Goal: Information Seeking & Learning: Find specific fact

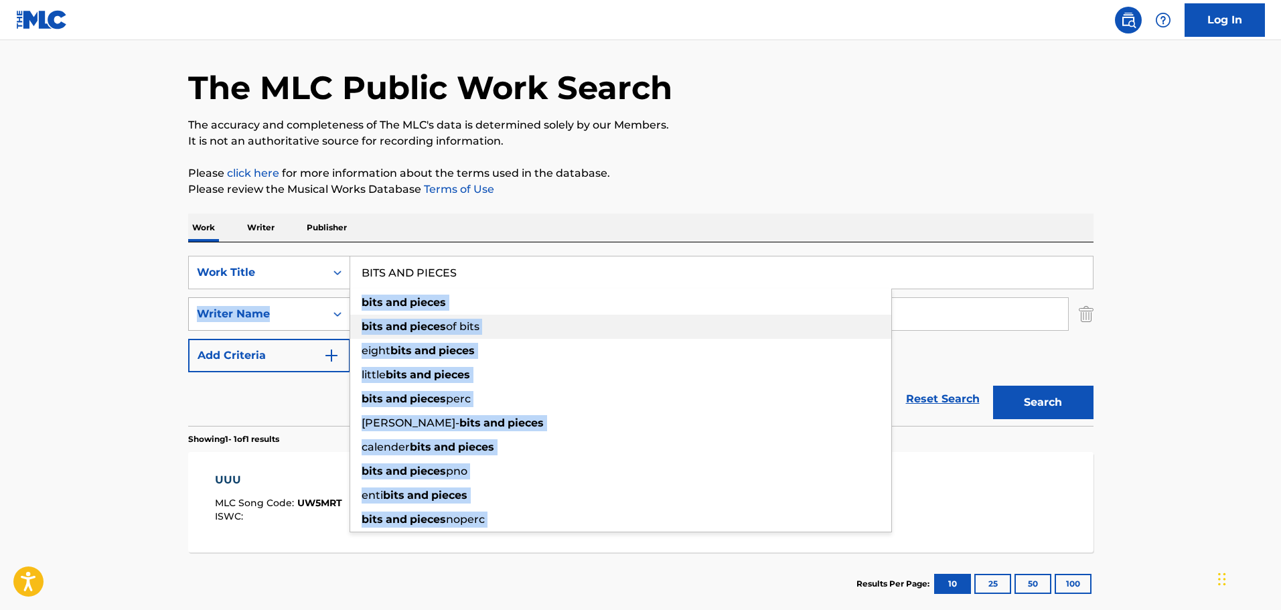
click at [293, 323] on div "SearchWithCriteria895a92bf-c7a3-4027-a06a-a9779657aaab Work Title BITS AND PIEC…" at bounding box center [640, 314] width 905 height 116
paste input "[PERSON_NAME]"
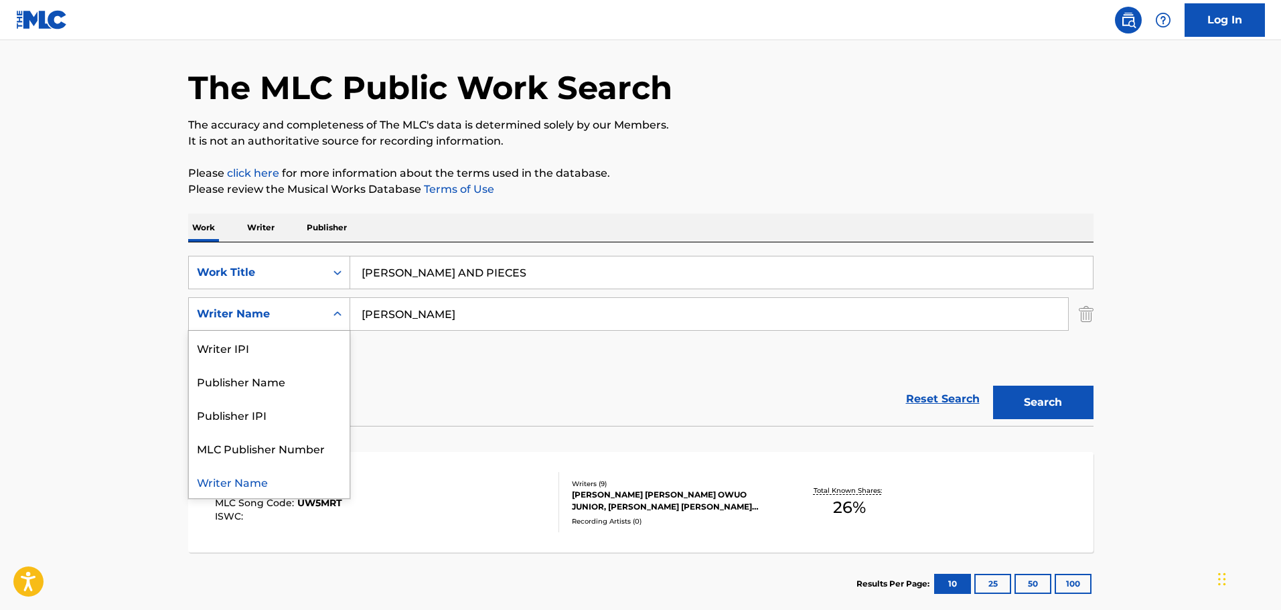
click at [194, 299] on div "Writer Name" at bounding box center [269, 313] width 162 height 33
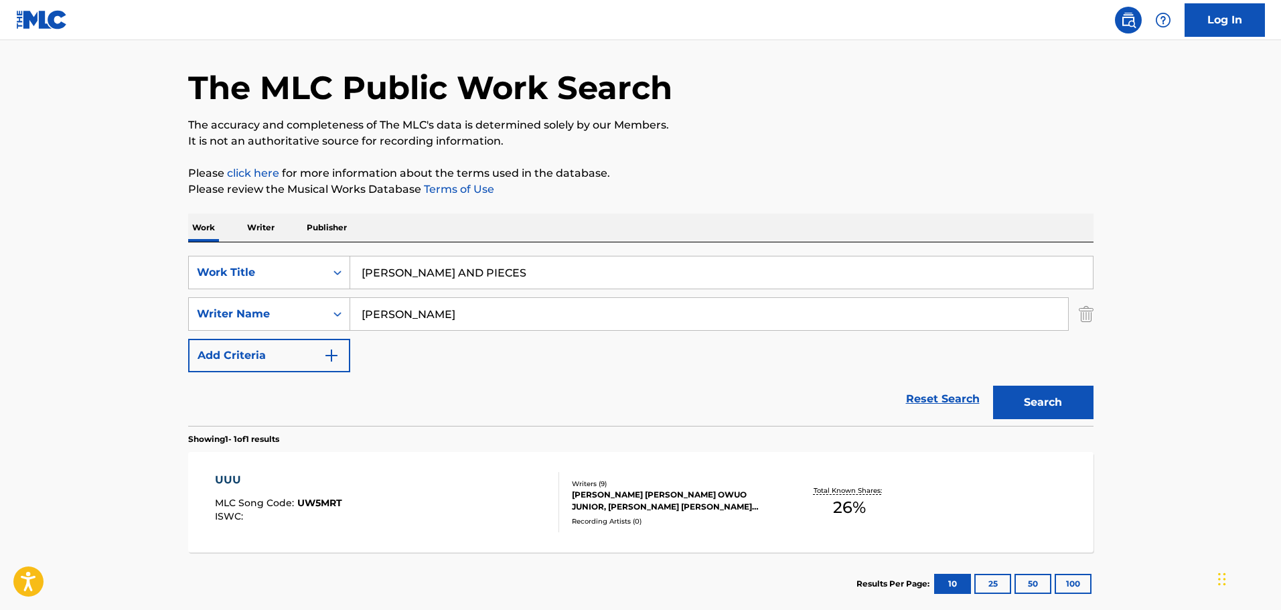
click at [511, 279] on input "[PERSON_NAME] AND PIECES" at bounding box center [721, 272] width 742 height 32
paste input "Search Form"
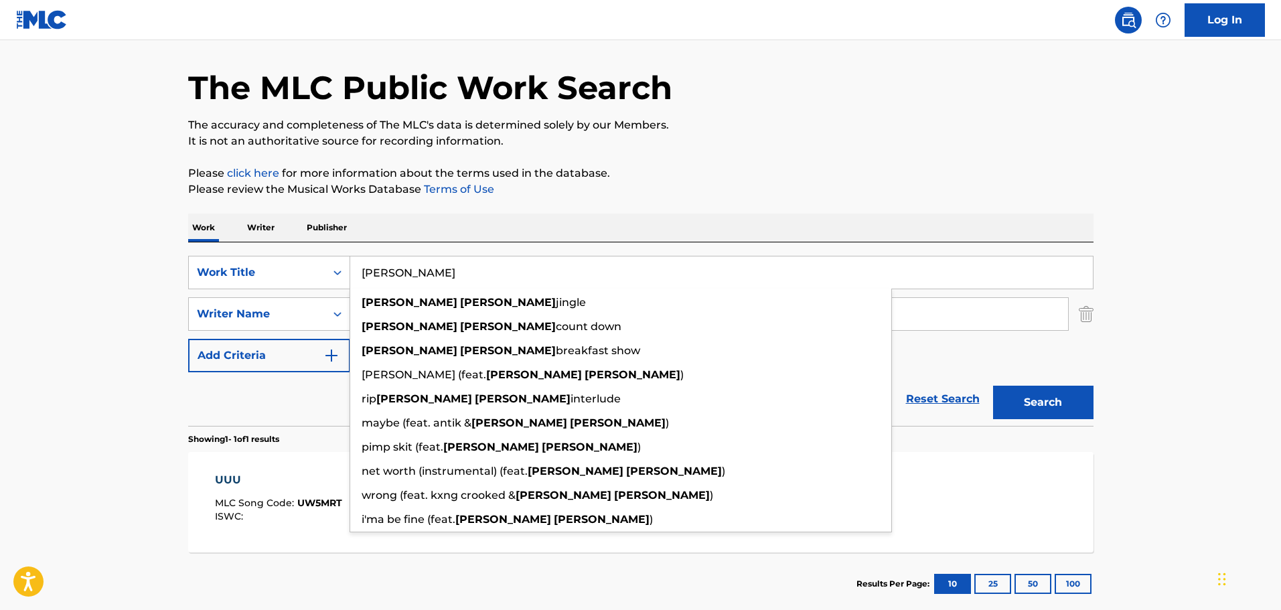
click at [432, 278] on input "[PERSON_NAME]" at bounding box center [721, 272] width 742 height 32
paste input "Search Form"
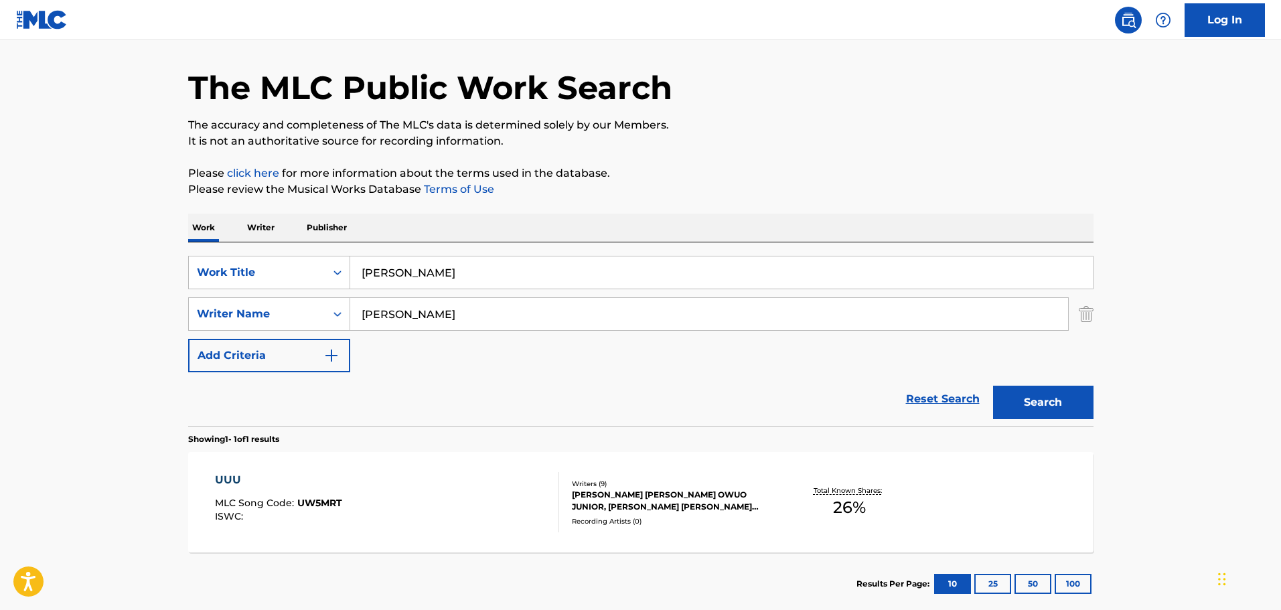
click at [456, 273] on input "[PERSON_NAME]" at bounding box center [721, 272] width 742 height 32
paste input "BITS AND PIECES"
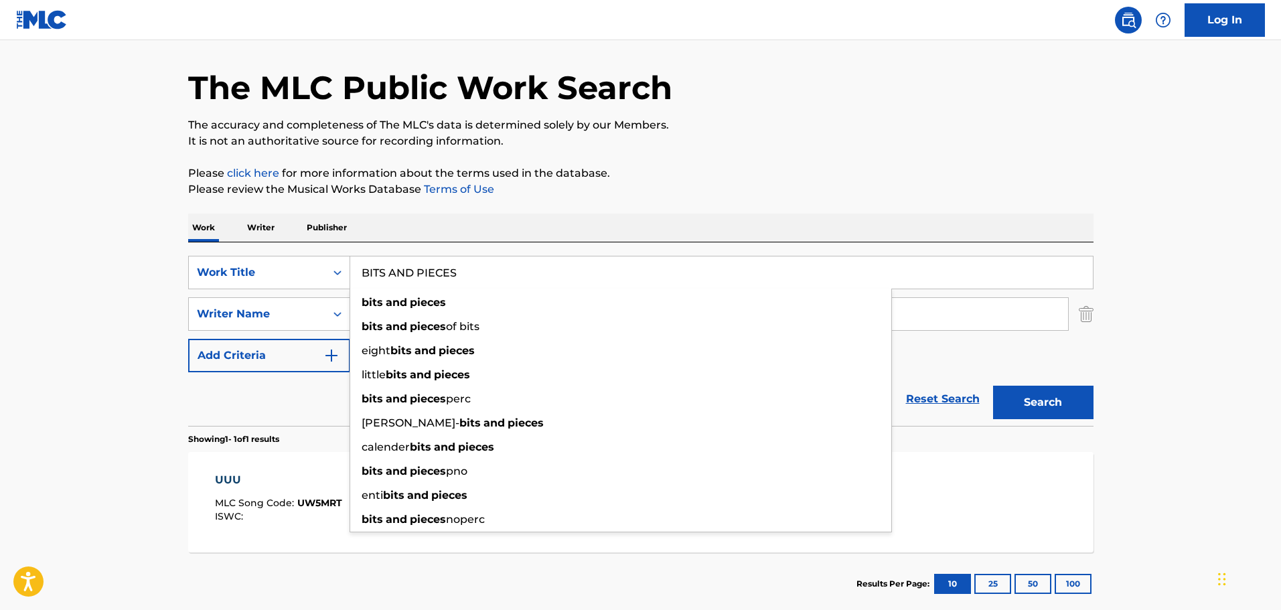
type input "BITS AND PIECES"
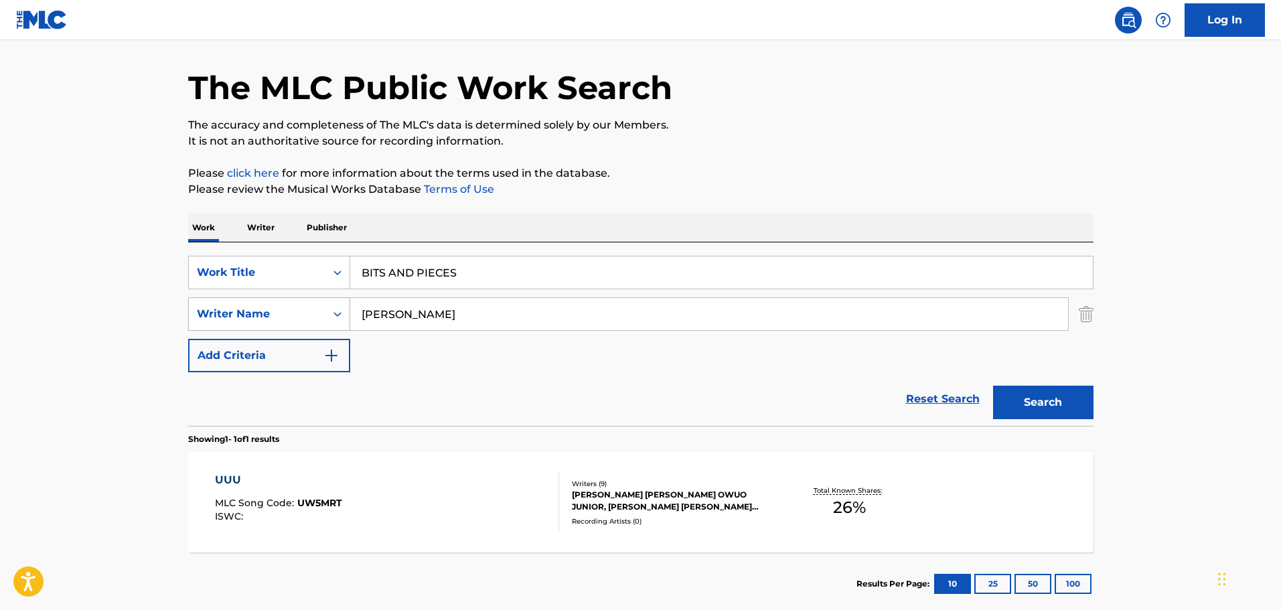
drag, startPoint x: 429, startPoint y: 323, endPoint x: 292, endPoint y: 326, distance: 137.3
click at [292, 326] on div "SearchWithCriteria066918e6-4989-412b-8bcd-8b6f077582d5 Writer Name [PERSON_NAME]" at bounding box center [640, 313] width 905 height 33
paste input "[PERSON_NAME]"
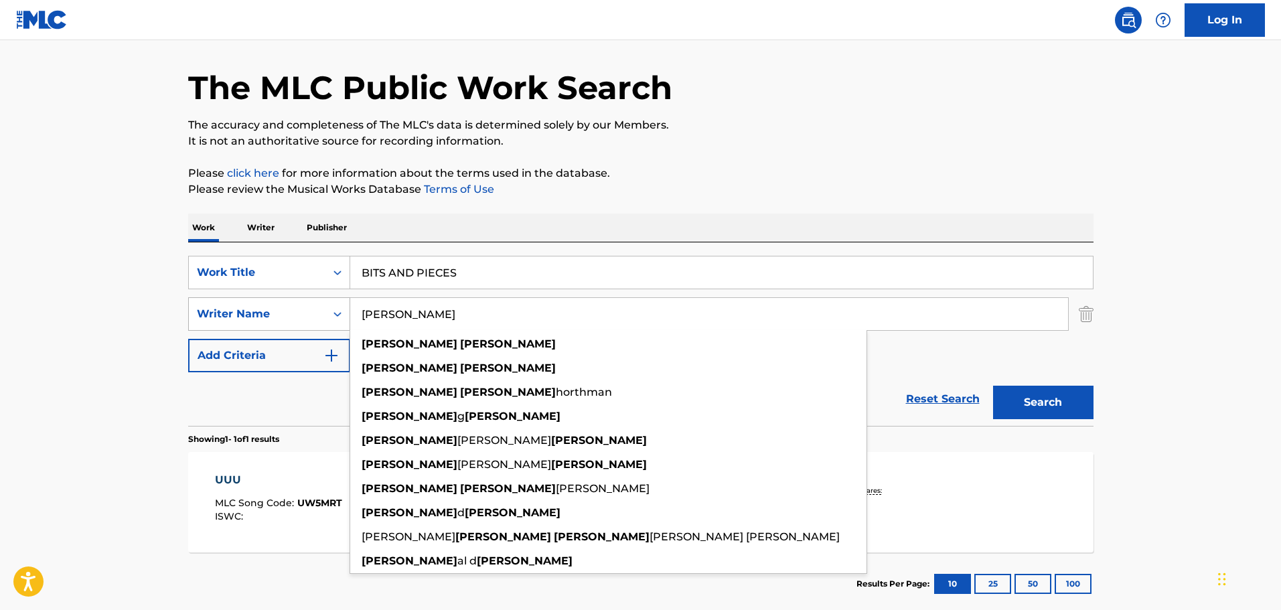
type input "[PERSON_NAME]"
click at [993, 386] on button "Search" at bounding box center [1043, 402] width 100 height 33
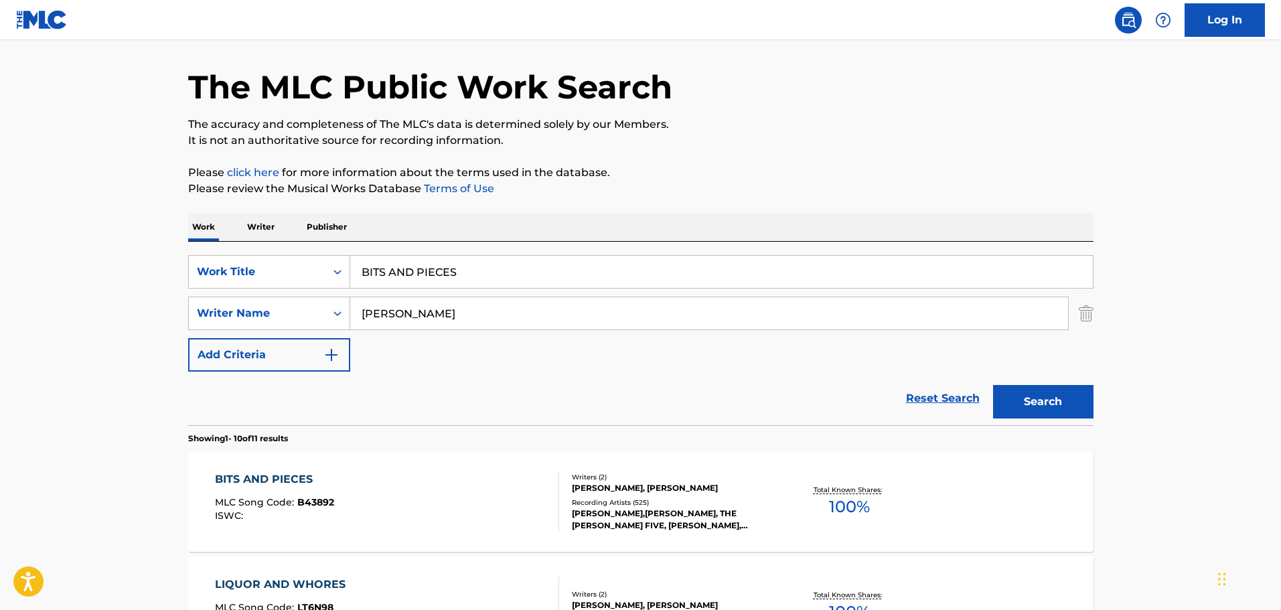
scroll to position [42, 0]
